Goal: Navigation & Orientation: Find specific page/section

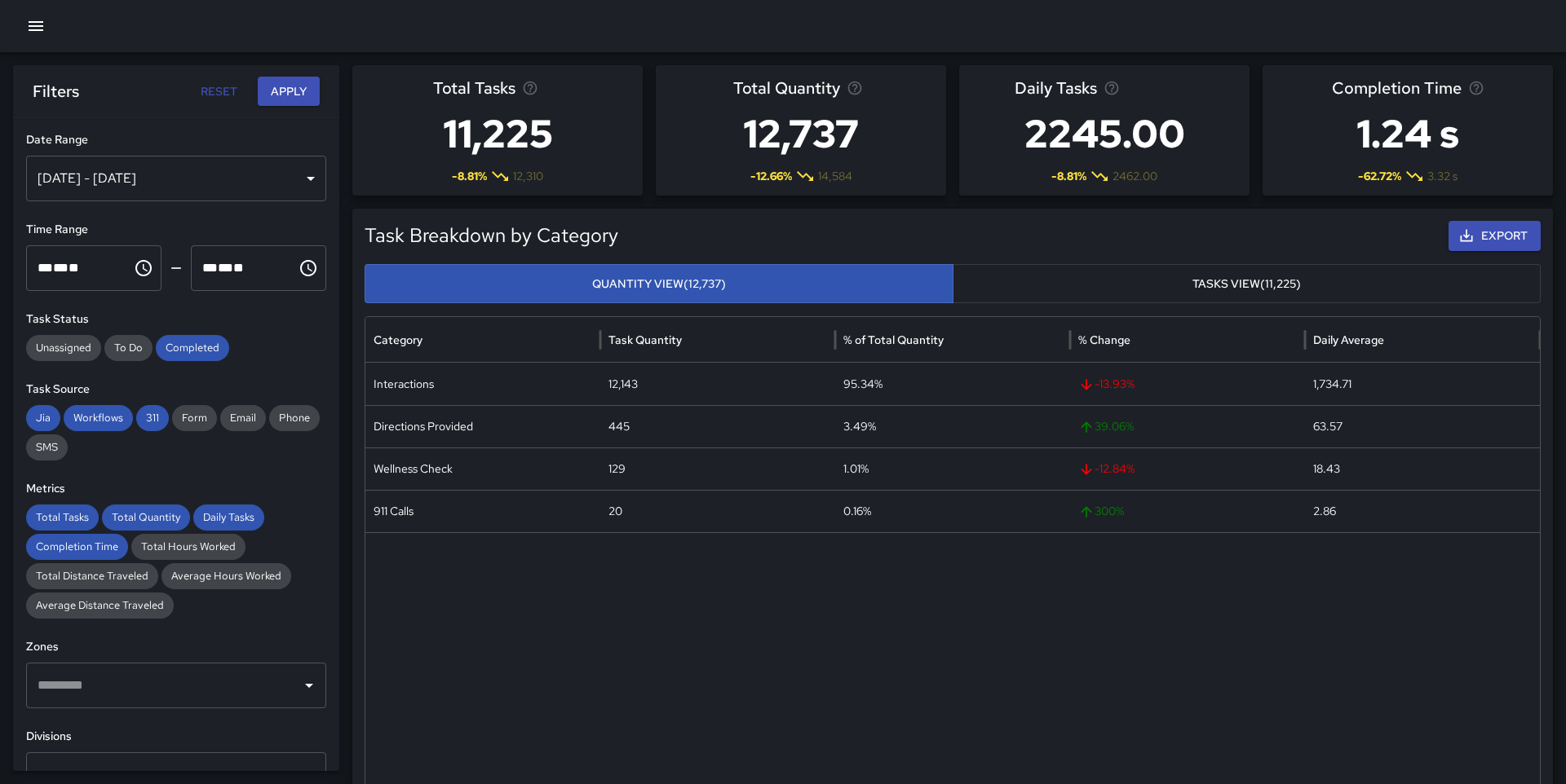
scroll to position [30, 0]
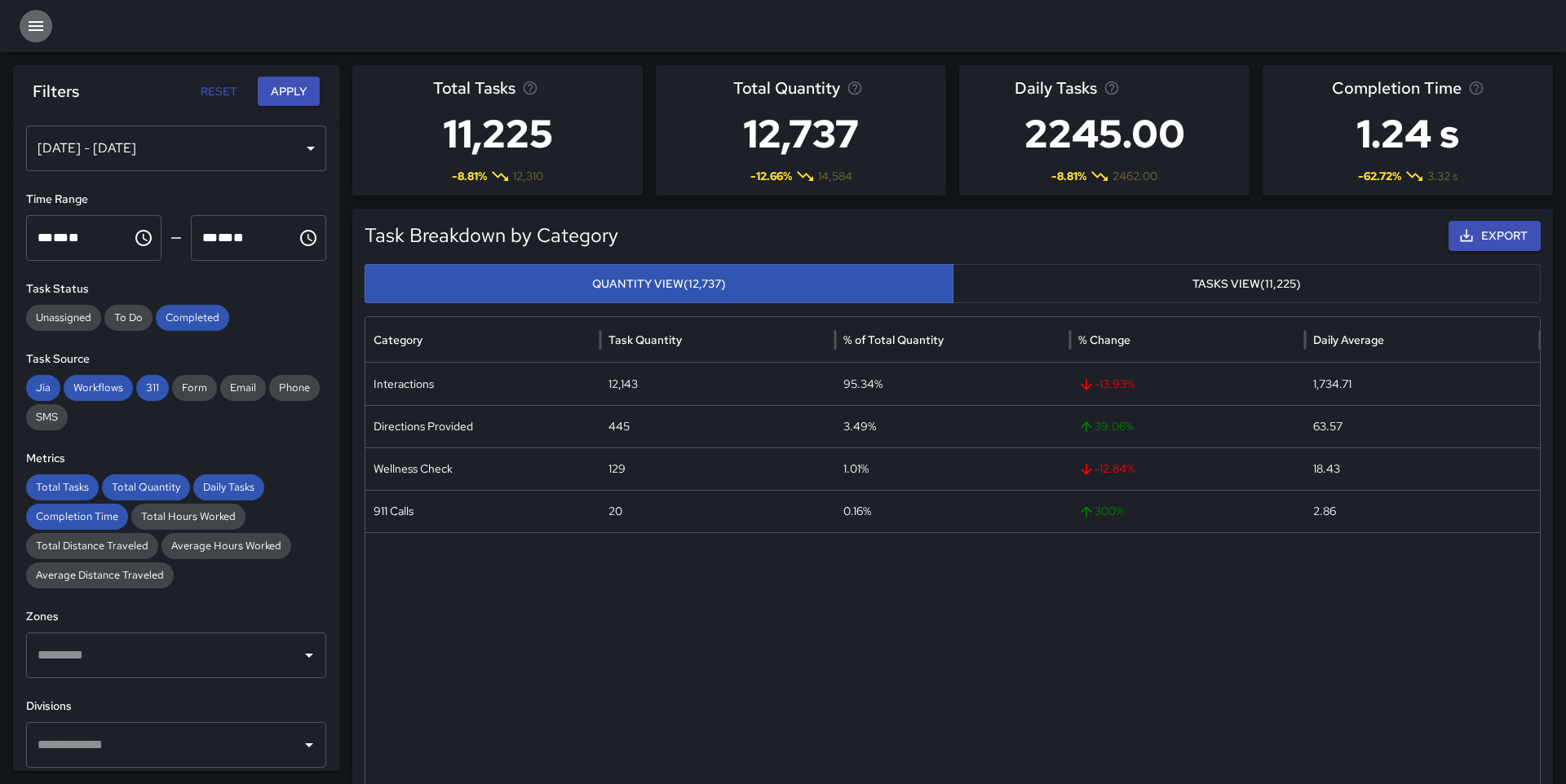
click at [30, 26] on icon "button" at bounding box center [36, 26] width 14 height 10
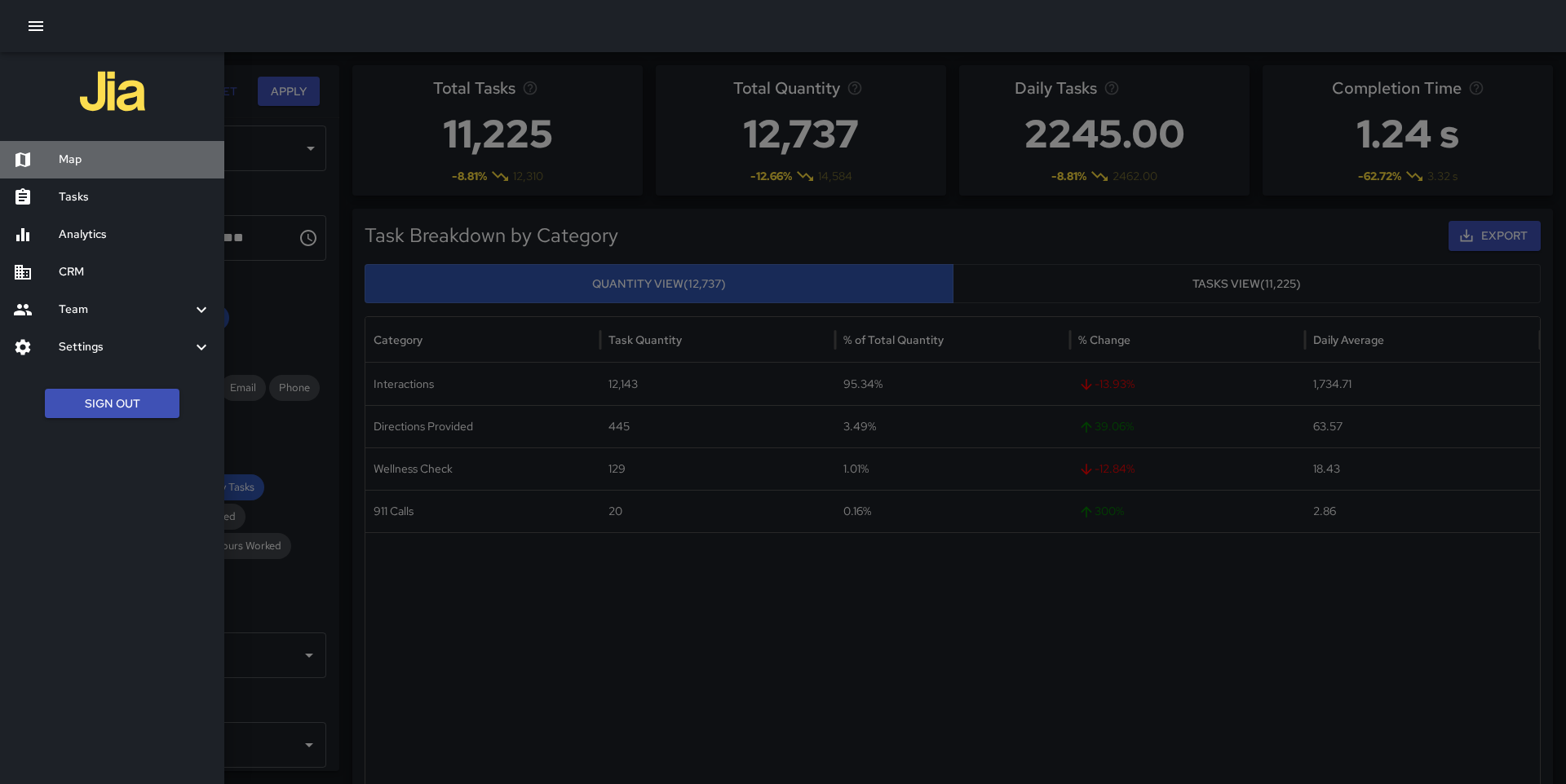
click at [93, 164] on h6 "Map" at bounding box center [135, 159] width 153 height 18
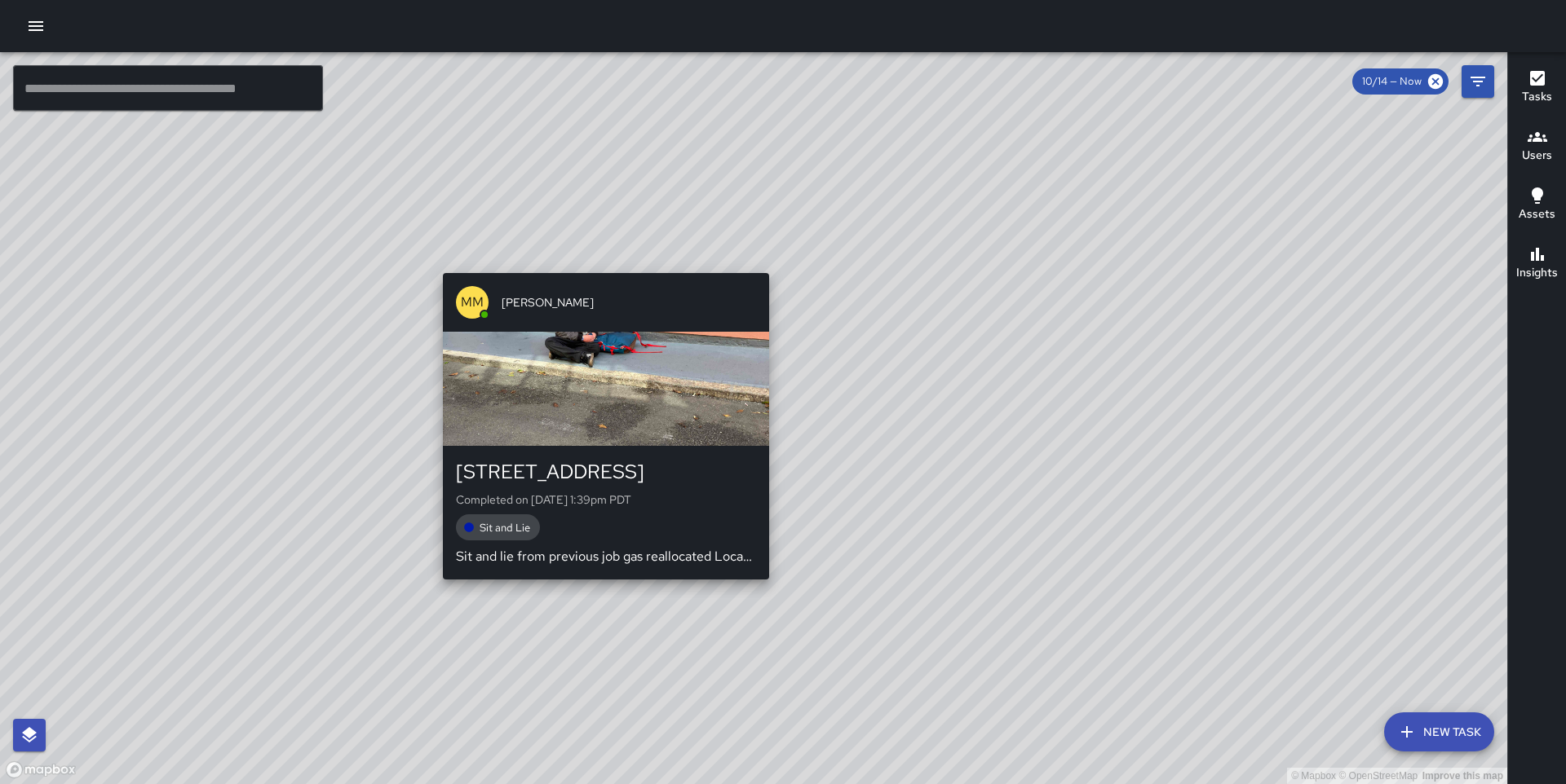
click at [600, 265] on div "© Mapbox © OpenStreetMap Improve this map MM Maverick Mingoa [STREET_ADDRESS] C…" at bounding box center [754, 418] width 1507 height 732
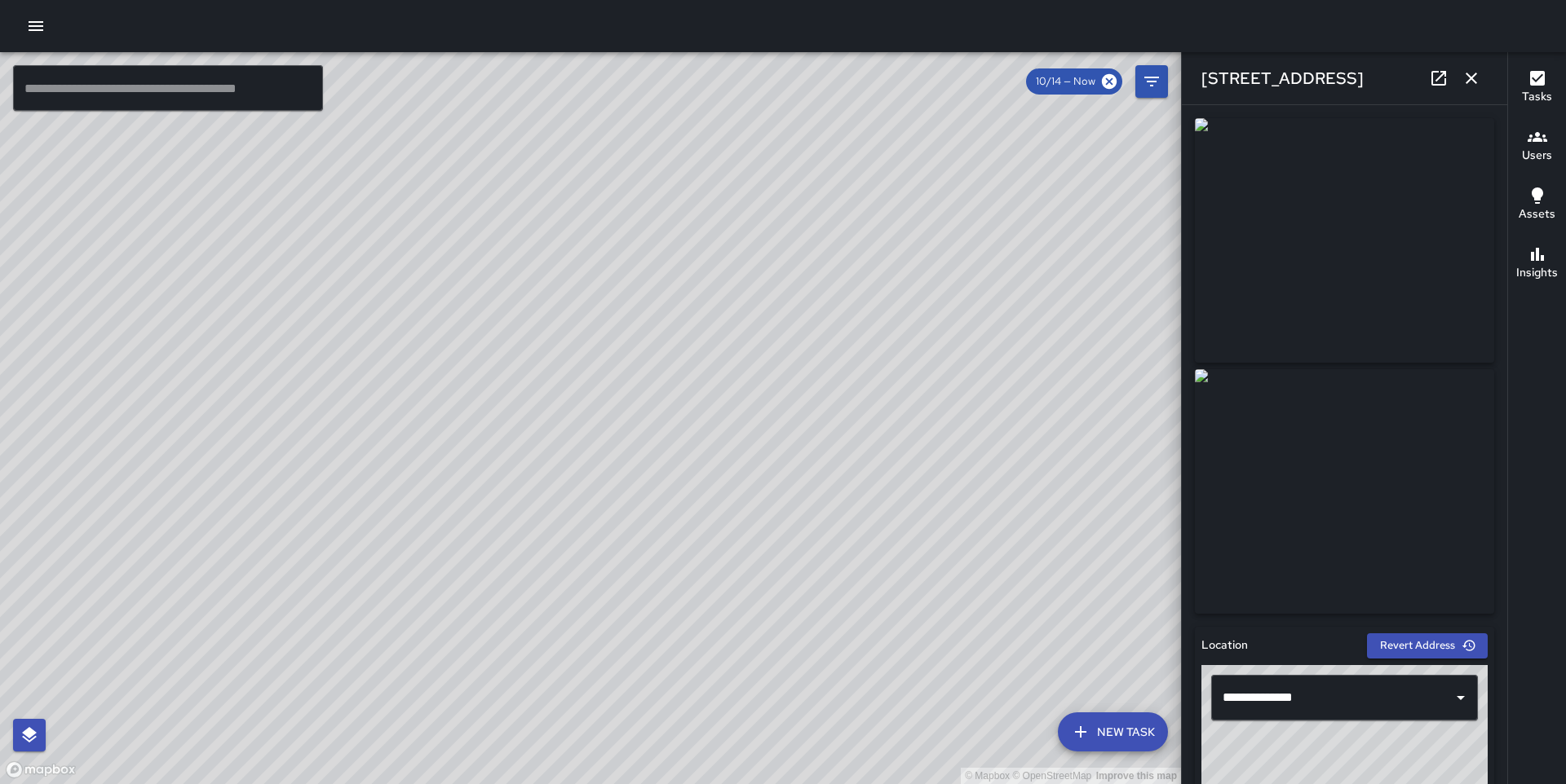
click at [656, 405] on div "© Mapbox © OpenStreetMap Improve this map MM Maverick Mingoa 1 Balance Street C…" at bounding box center [590, 418] width 1181 height 732
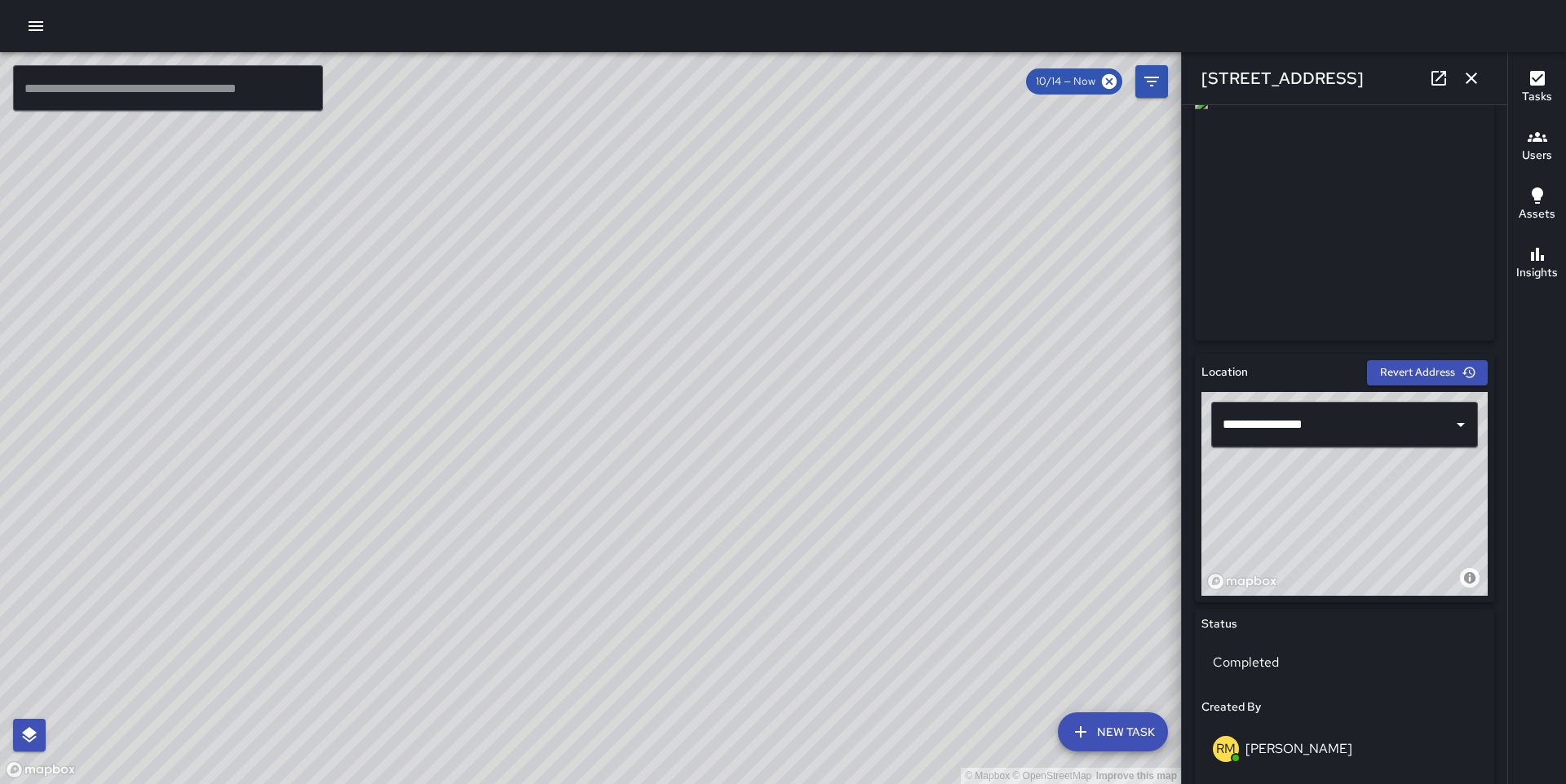
scroll to position [1030, 0]
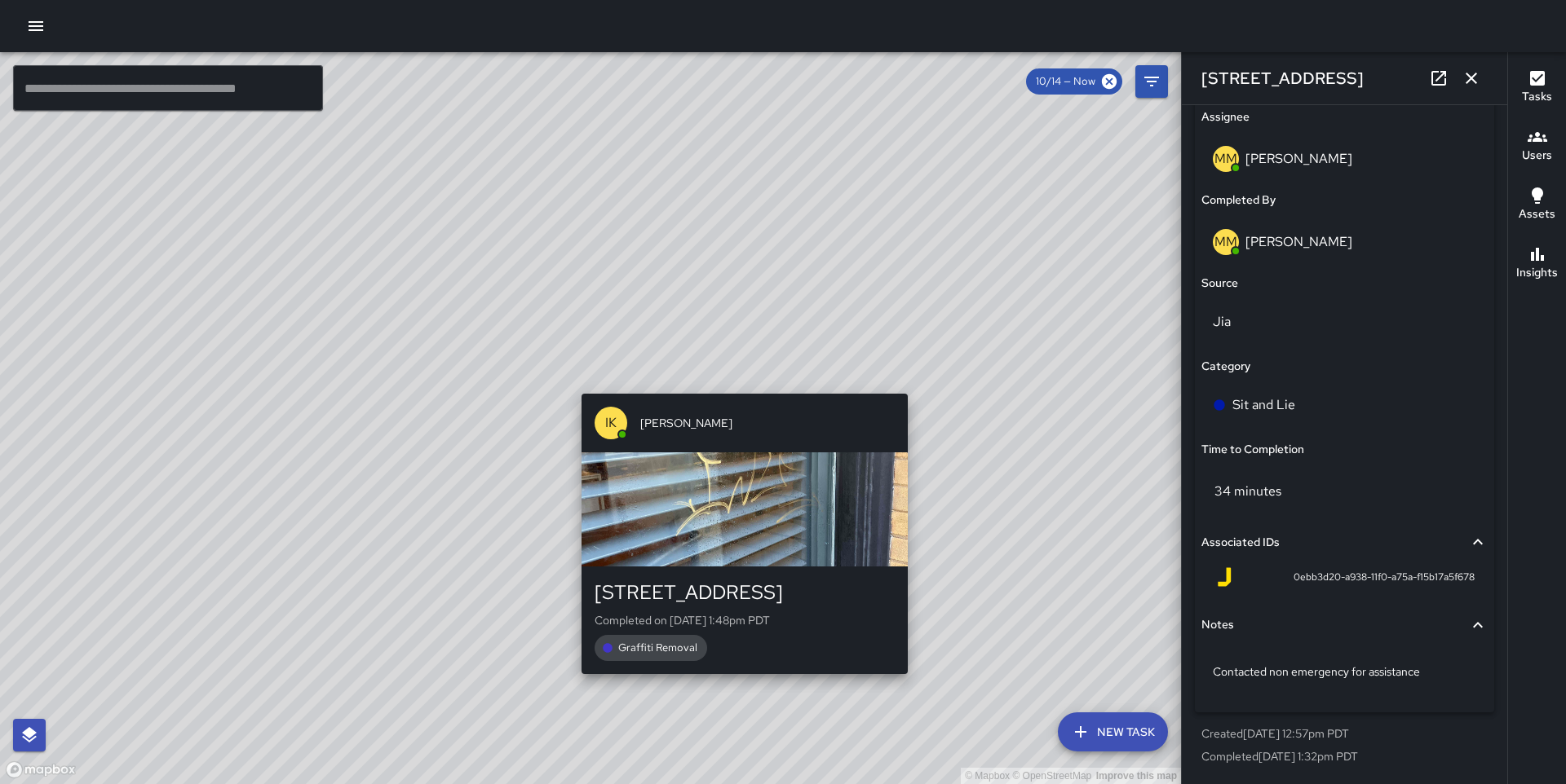
click at [740, 380] on div "© Mapbox © OpenStreetMap Improve this map IK [PERSON_NAME] [STREET_ADDRESS] Com…" at bounding box center [590, 418] width 1181 height 732
type input "**********"
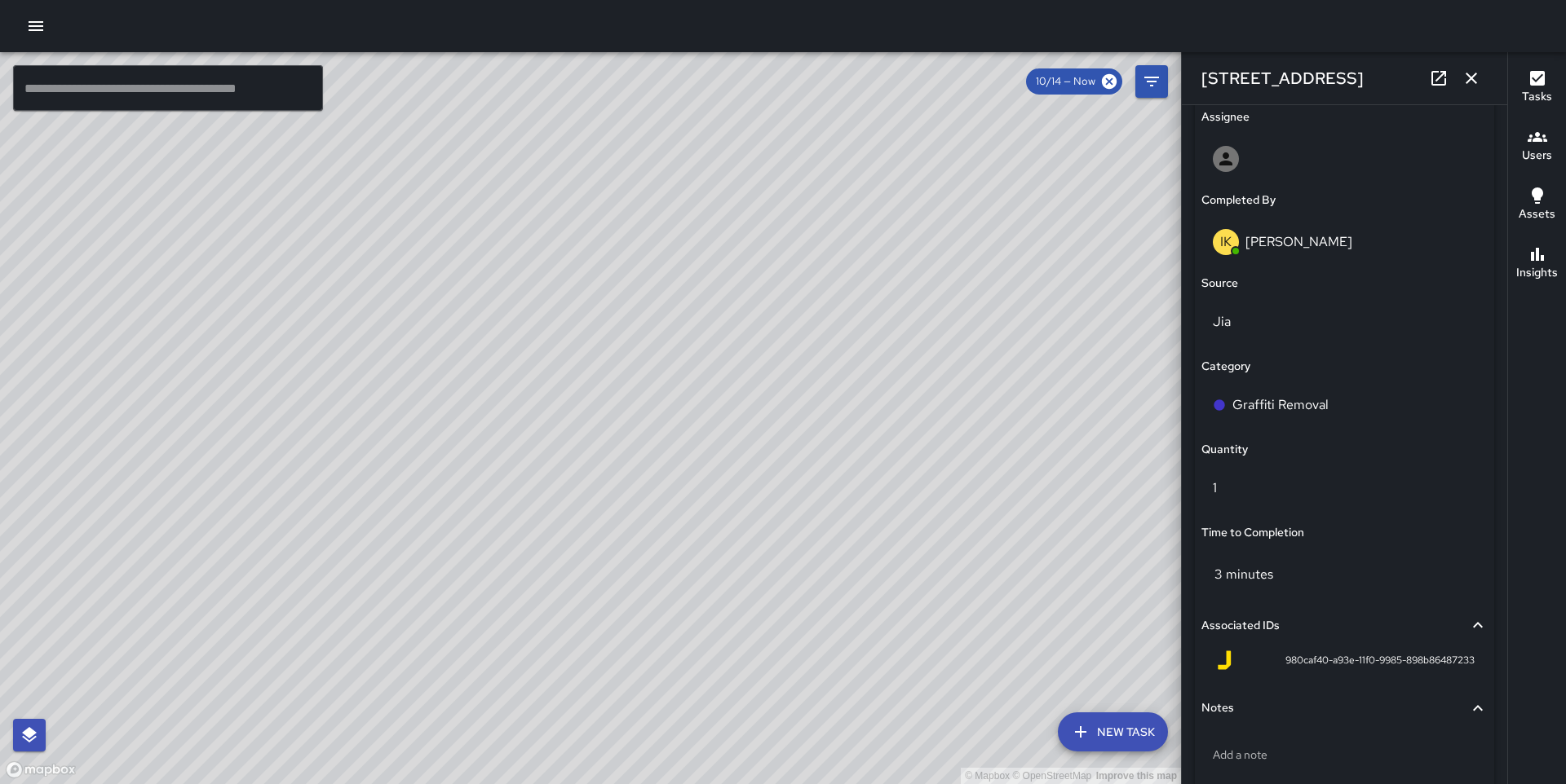
scroll to position [0, 0]
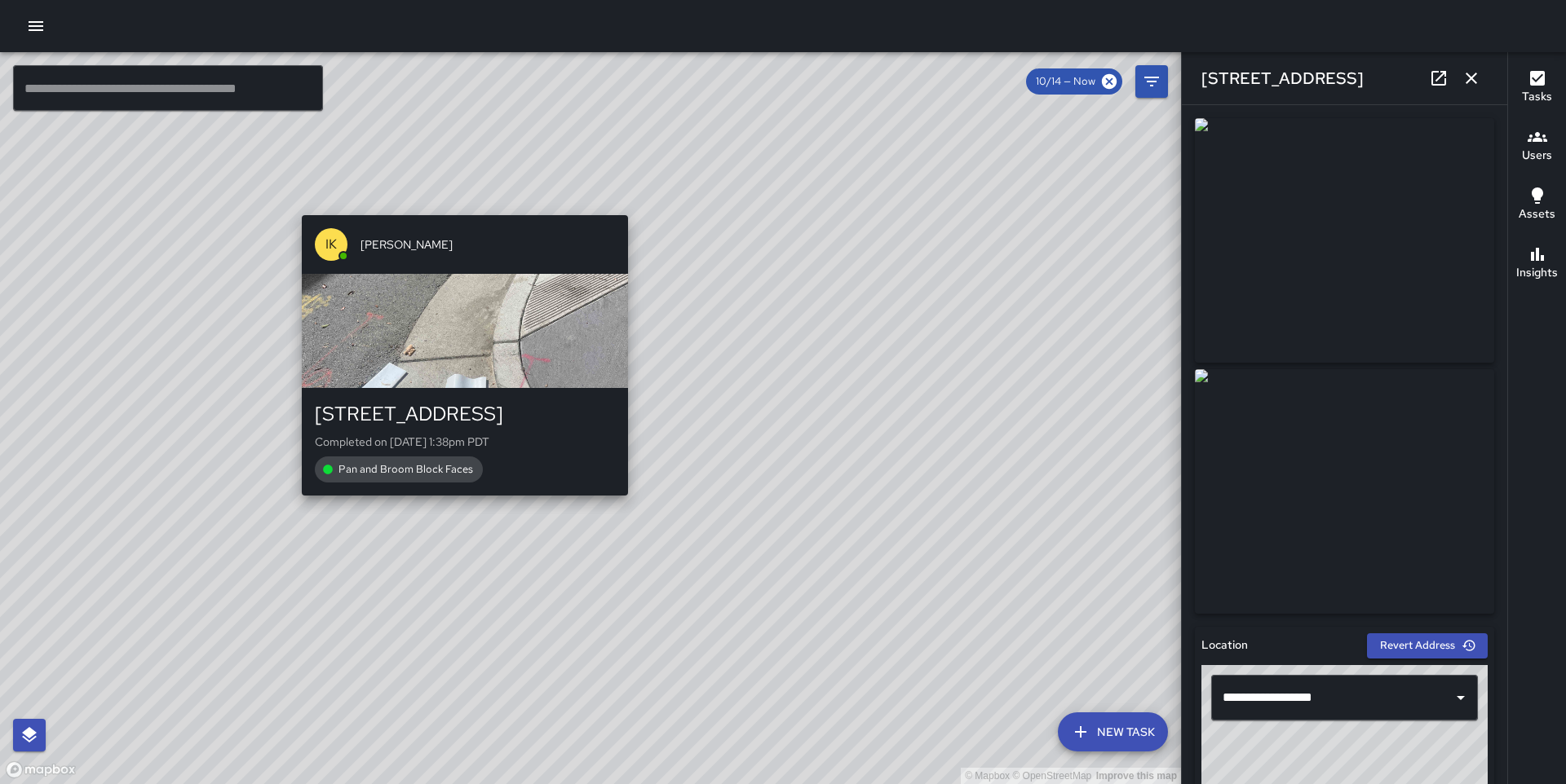
click at [462, 504] on div "© Mapbox © OpenStreetMap Improve this map IK [PERSON_NAME] 1 Balance Street Com…" at bounding box center [590, 418] width 1181 height 732
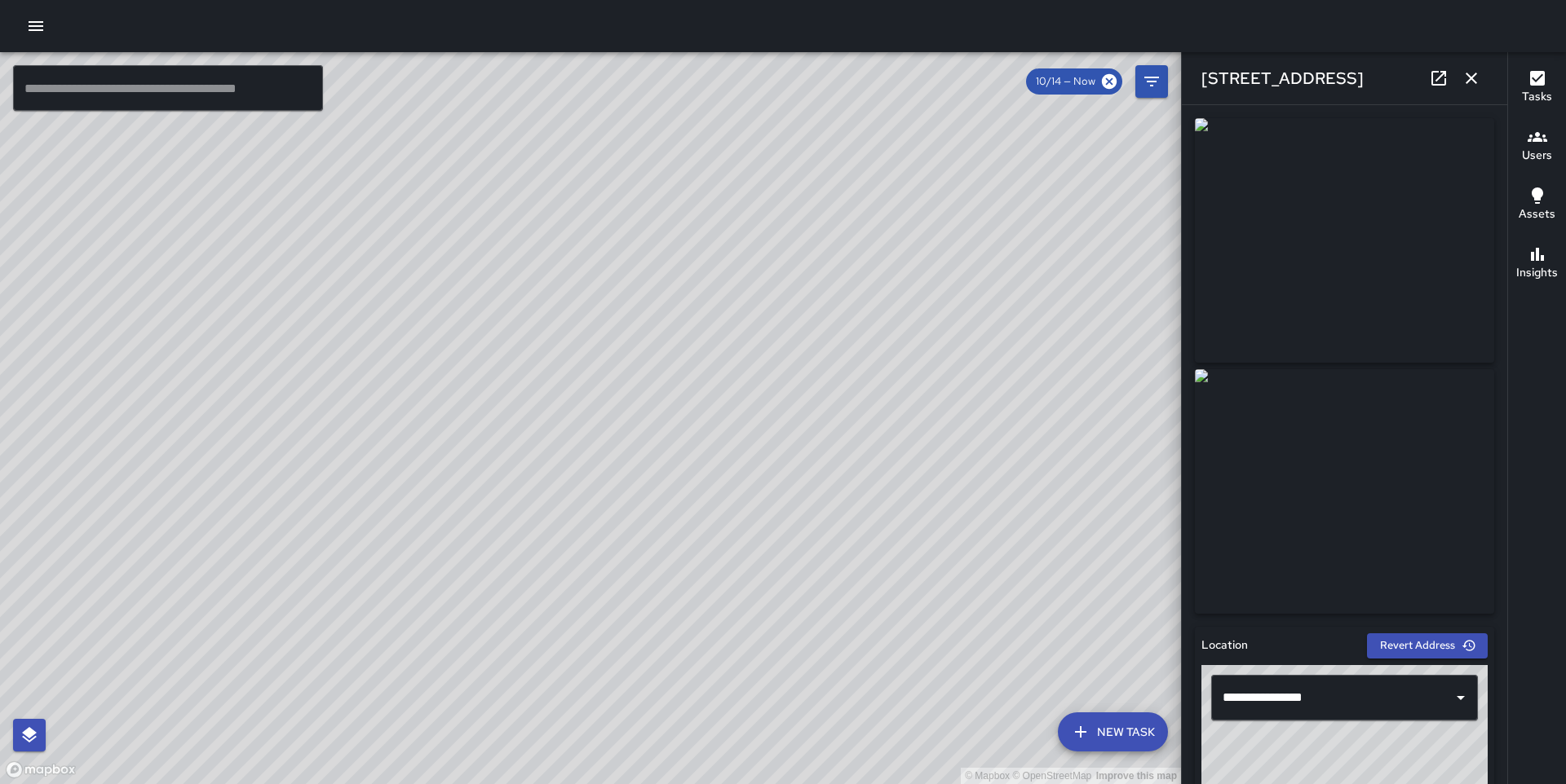
click at [1473, 78] on icon "button" at bounding box center [1471, 78] width 19 height 19
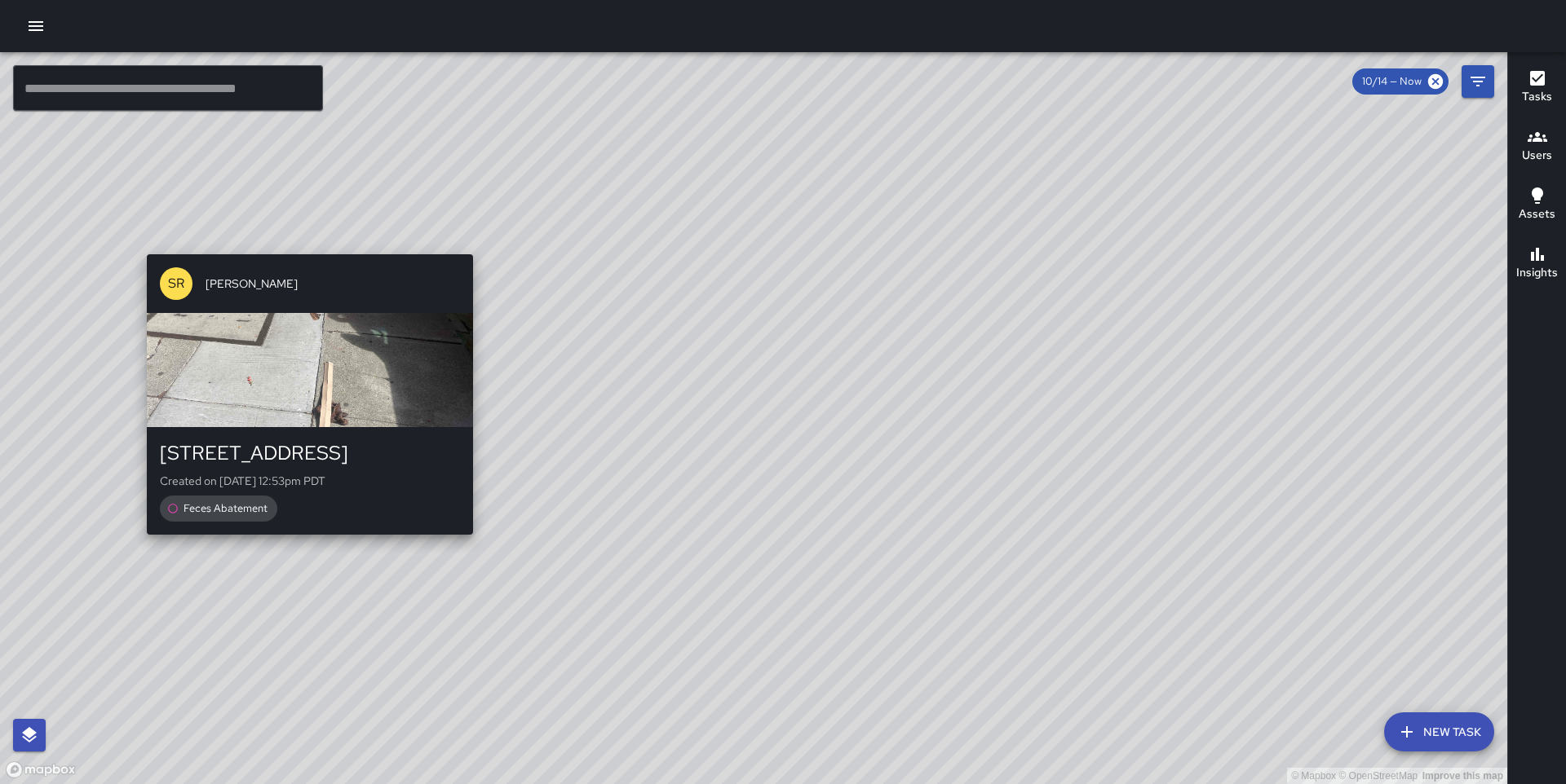
click at [304, 243] on div "© Mapbox © OpenStreetMap Improve this map SR [PERSON_NAME] [STREET_ADDRESS] Cre…" at bounding box center [754, 418] width 1507 height 732
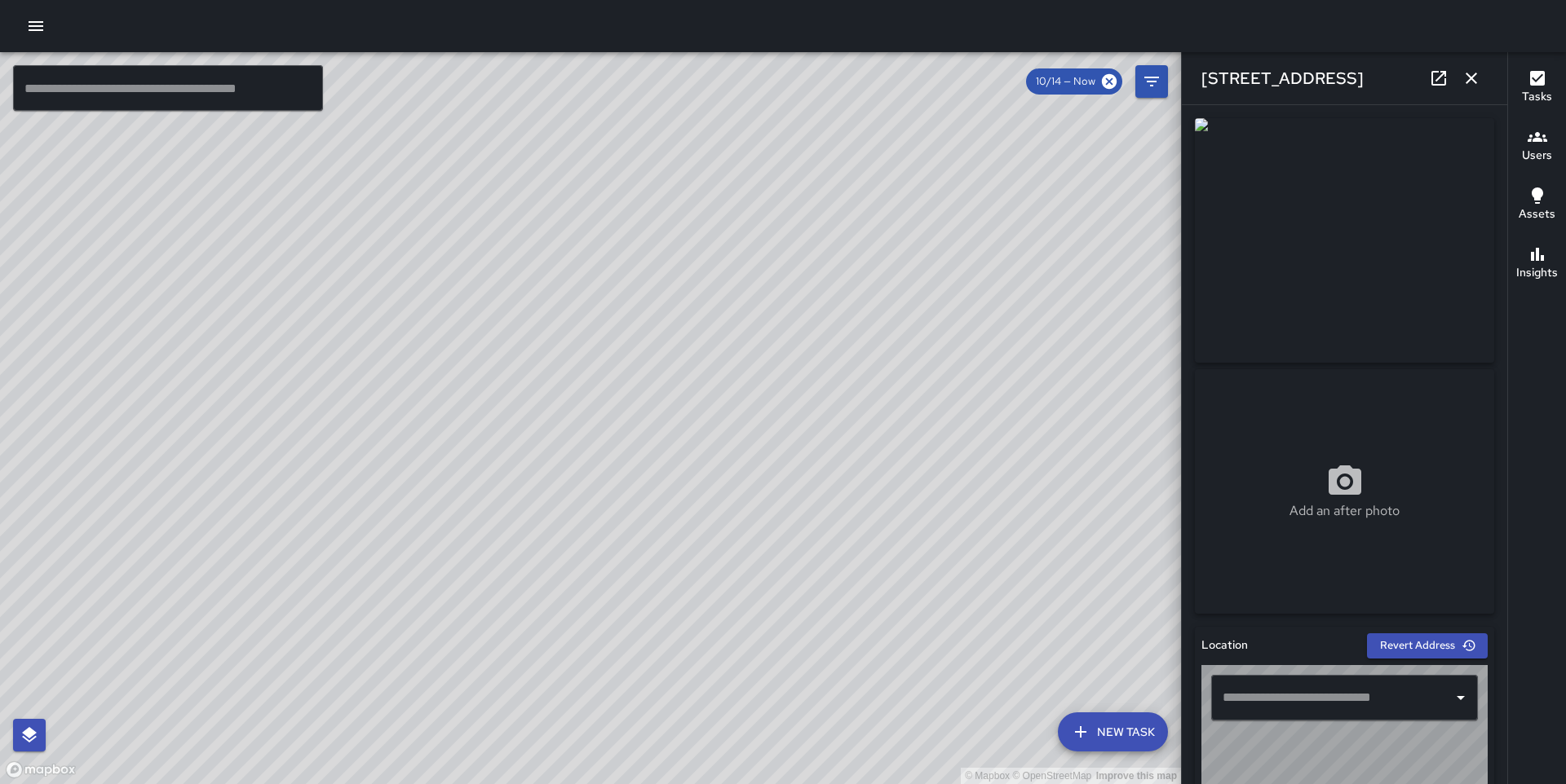
type input "**********"
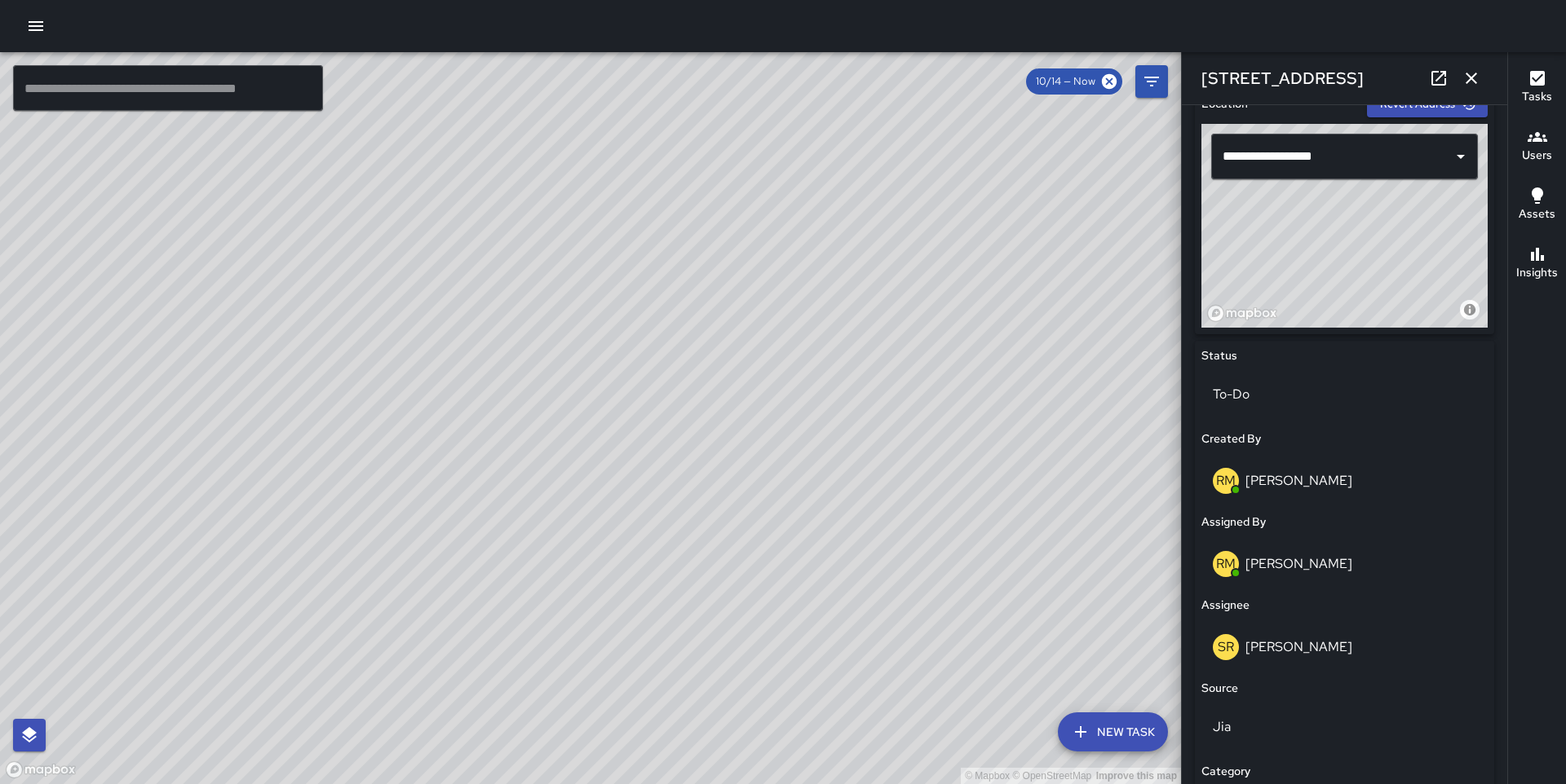
scroll to position [842, 0]
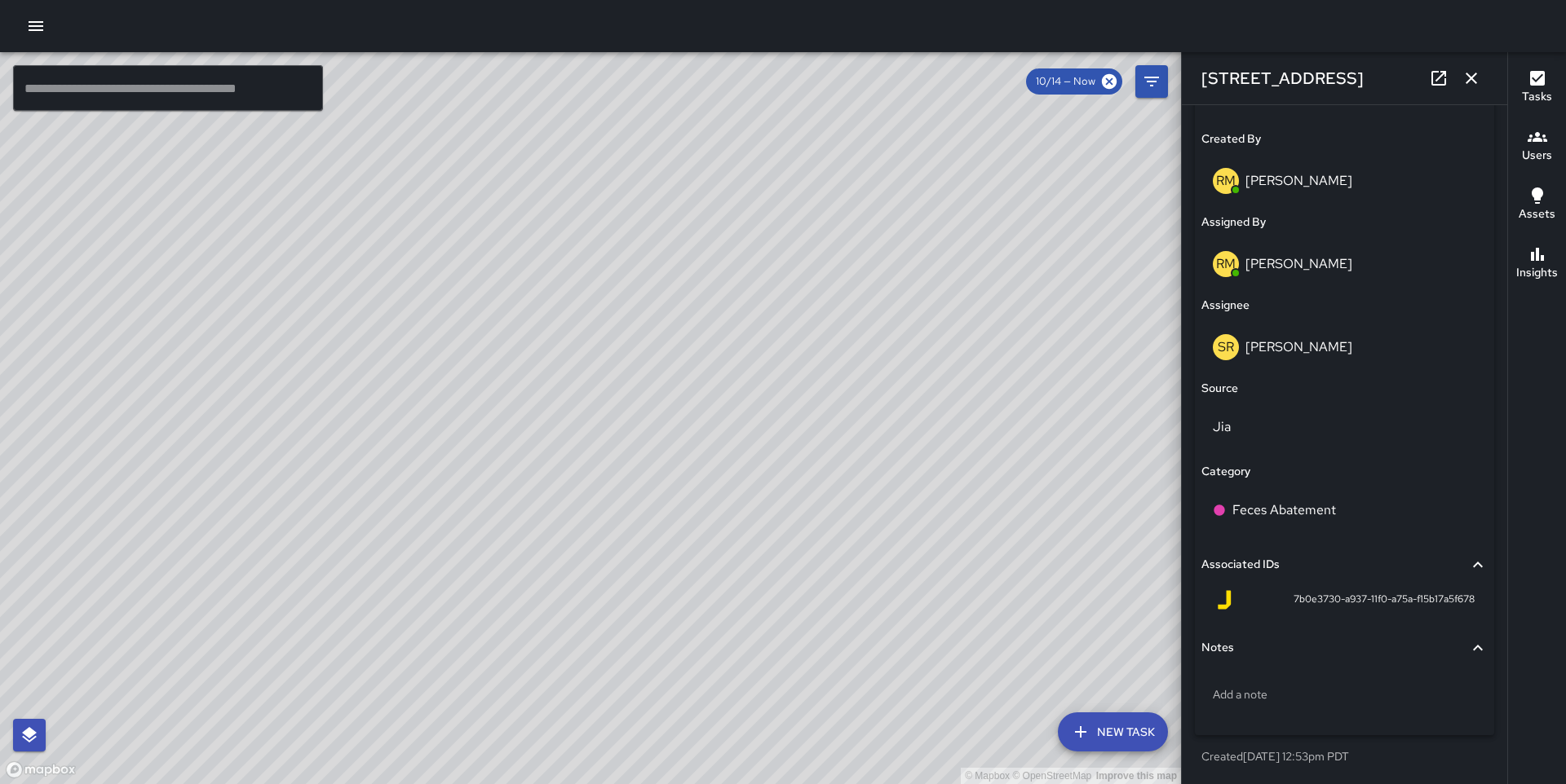
click at [24, 22] on button "button" at bounding box center [36, 26] width 33 height 33
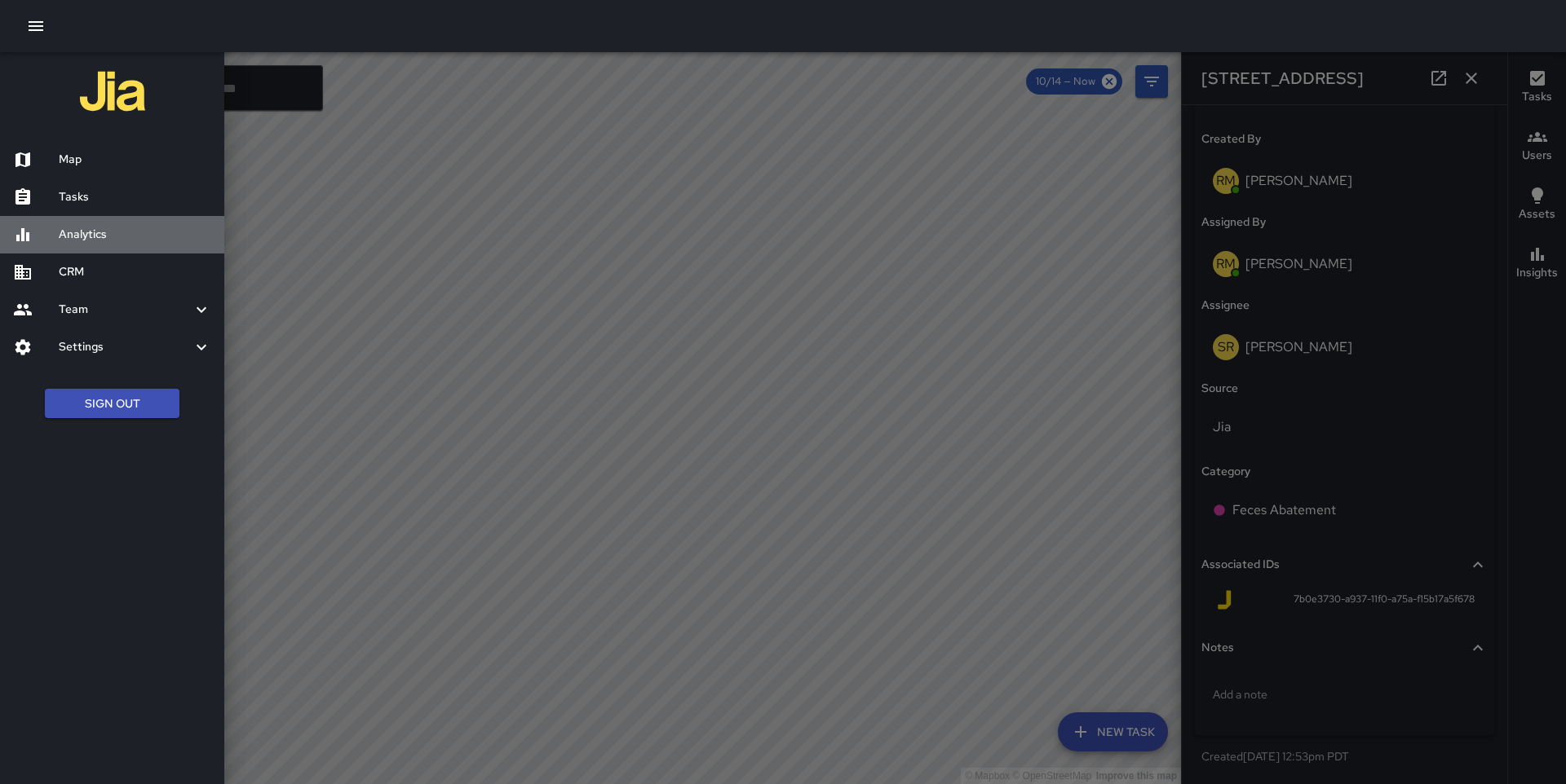
click at [89, 230] on h6 "Analytics" at bounding box center [135, 234] width 153 height 18
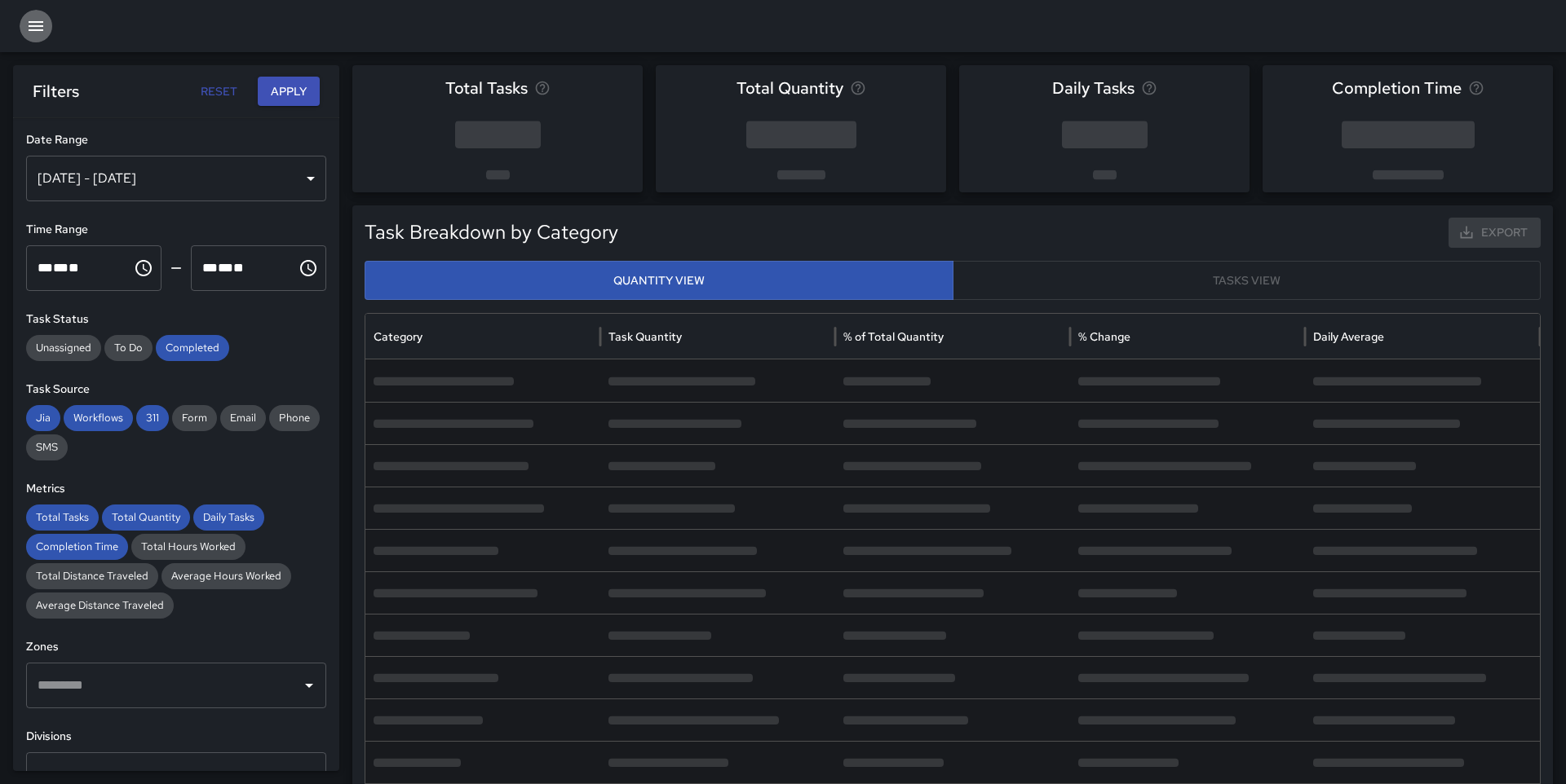
click at [37, 24] on icon "button" at bounding box center [36, 26] width 19 height 19
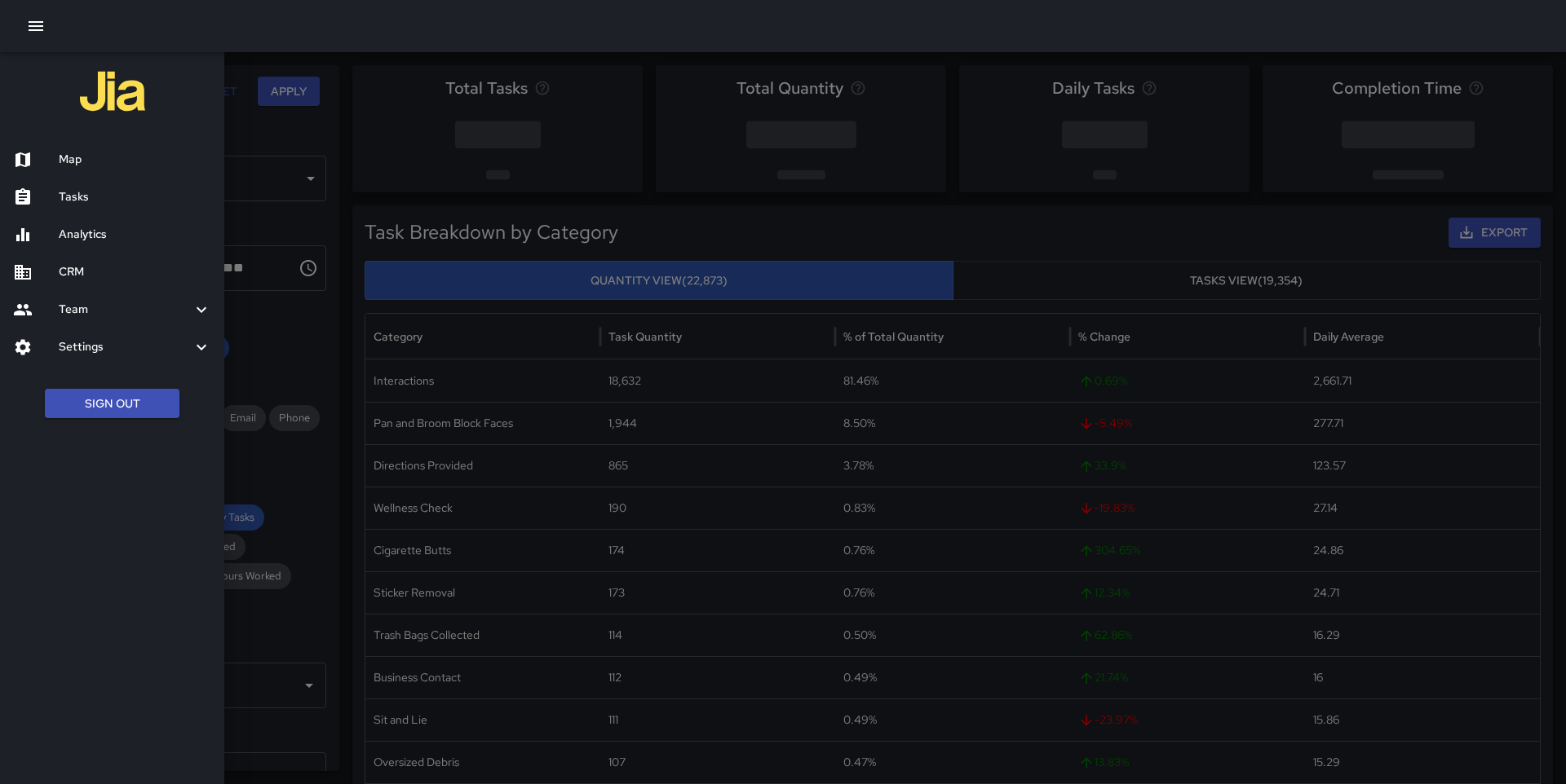
click at [77, 176] on div "Map" at bounding box center [112, 159] width 224 height 37
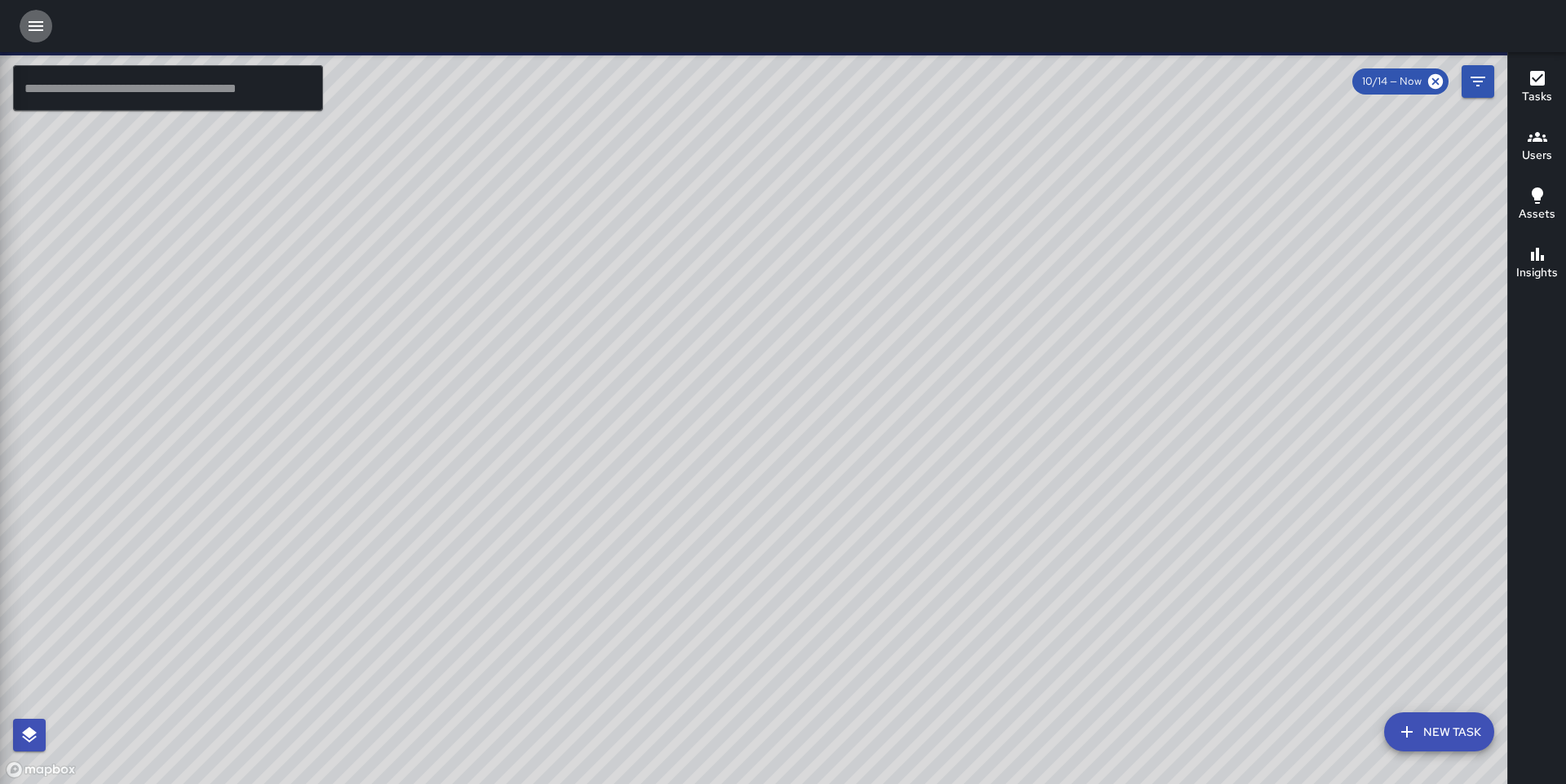
click at [35, 18] on icon "button" at bounding box center [36, 26] width 19 height 19
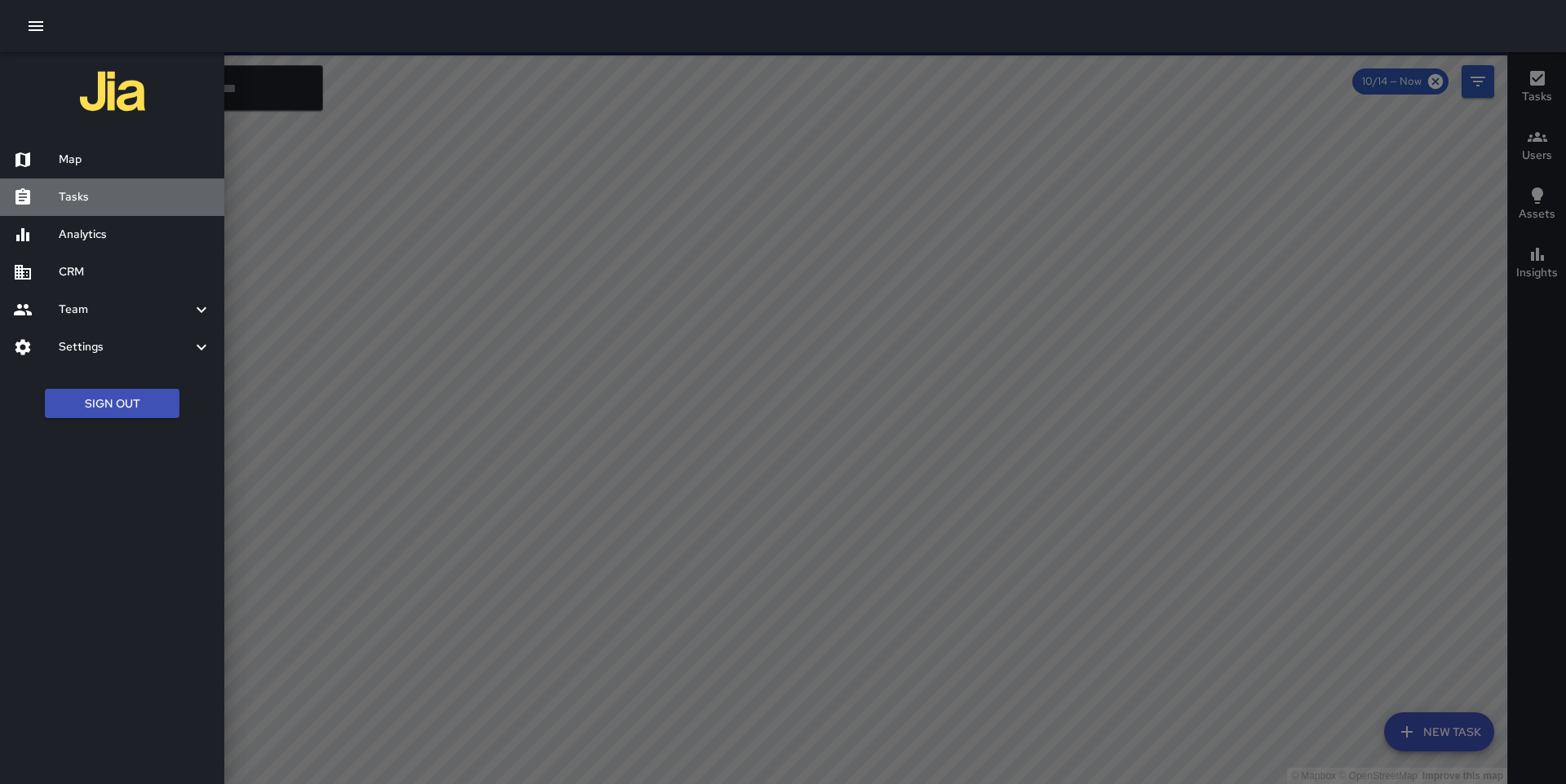
click at [62, 197] on h6 "Tasks" at bounding box center [135, 197] width 153 height 18
